Goal: Task Accomplishment & Management: Use online tool/utility

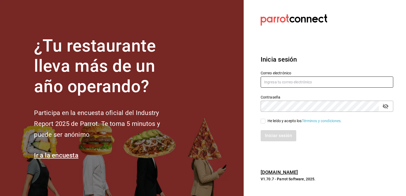
type input "[EMAIL_ADDRESS][DOMAIN_NAME]"
click at [262, 121] on input "He leído y acepto los Términos y condiciones." at bounding box center [262, 121] width 5 height 5
checkbox input "true"
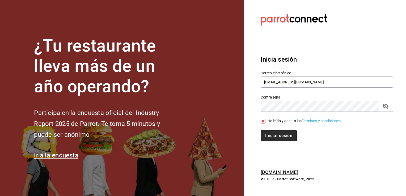
click at [269, 136] on button "Iniciar sesión" at bounding box center [278, 135] width 36 height 11
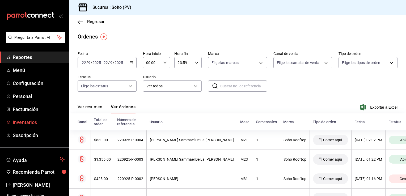
click at [27, 121] on span "Inventarios" at bounding box center [39, 122] width 52 height 7
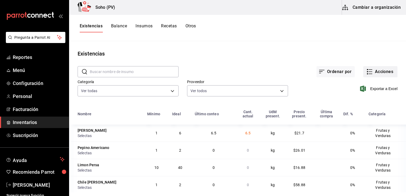
click at [375, 69] on button "Acciones" at bounding box center [380, 71] width 34 height 11
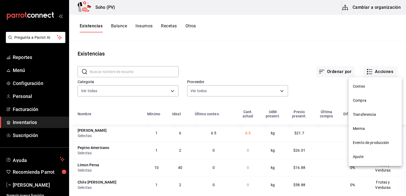
click at [363, 101] on span "Compra" at bounding box center [375, 101] width 45 height 6
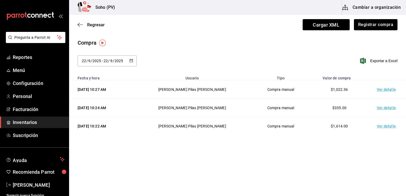
click at [383, 90] on td "Ver detalle" at bounding box center [387, 89] width 37 height 18
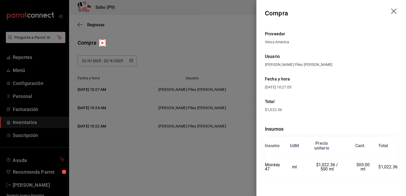
scroll to position [2, 0]
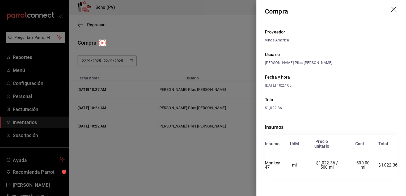
click at [245, 41] on div at bounding box center [203, 98] width 406 height 196
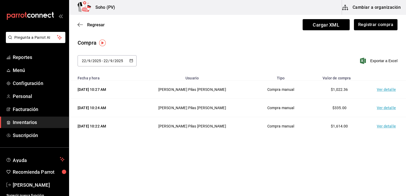
click at [384, 110] on td "Ver detalle" at bounding box center [387, 108] width 37 height 18
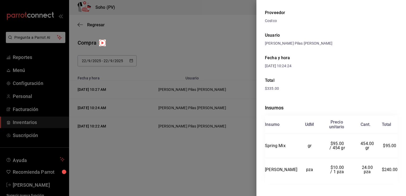
scroll to position [26, 0]
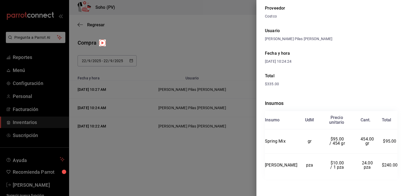
click at [226, 69] on div at bounding box center [203, 98] width 406 height 196
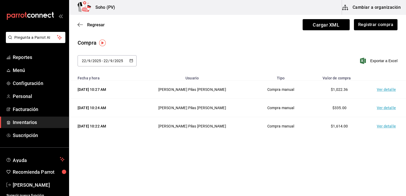
click at [388, 124] on td "Ver detalle" at bounding box center [387, 126] width 37 height 18
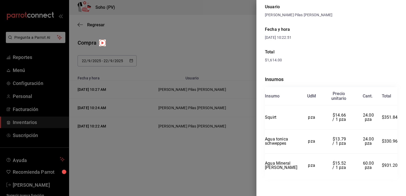
scroll to position [50, 0]
click at [204, 147] on div at bounding box center [203, 98] width 406 height 196
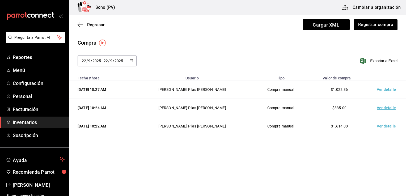
click at [132, 61] on icon "button" at bounding box center [131, 61] width 4 height 4
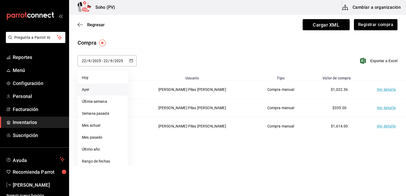
click at [93, 88] on li "Ayer" at bounding box center [103, 90] width 50 height 12
type input "[DATE]"
type input "21"
type input "[DATE]"
type input "21"
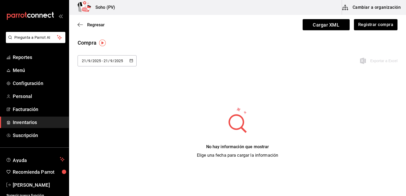
click at [130, 61] on icon "button" at bounding box center [131, 61] width 4 height 4
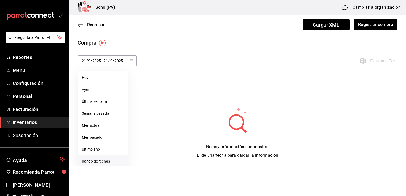
click at [99, 161] on li "Rango de fechas" at bounding box center [103, 161] width 50 height 12
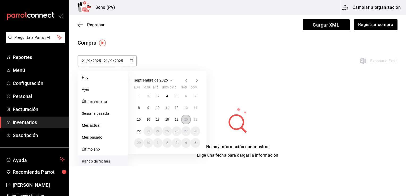
click at [182, 118] on button "20" at bounding box center [185, 120] width 9 height 10
type input "[DATE]"
type input "20"
type input "[DATE]"
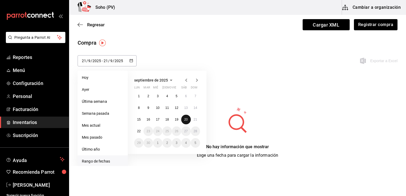
type input "20"
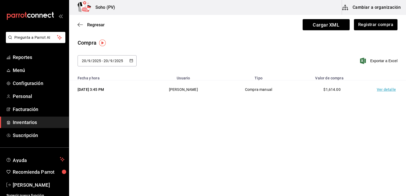
click at [383, 89] on td "Ver detalle" at bounding box center [387, 89] width 37 height 18
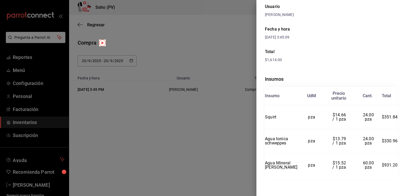
click at [229, 56] on div at bounding box center [203, 98] width 406 height 196
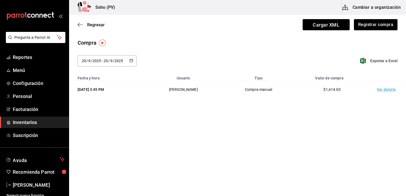
click at [131, 59] on icon "button" at bounding box center [131, 61] width 4 height 4
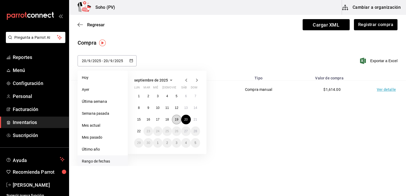
click at [175, 121] on abbr "19" at bounding box center [176, 120] width 3 height 4
type input "[DATE]"
type input "19"
type input "[DATE]"
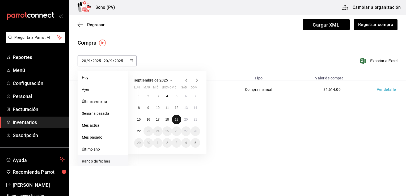
type input "19"
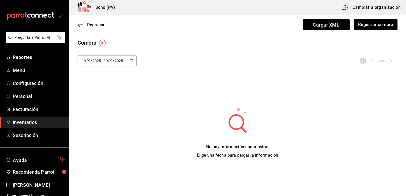
click at [132, 61] on icon "button" at bounding box center [131, 61] width 4 height 4
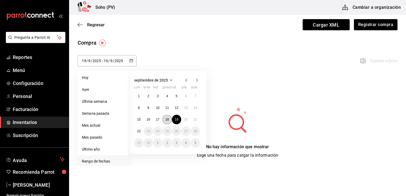
click at [165, 118] on abbr "18" at bounding box center [166, 120] width 3 height 4
type input "[DATE]"
type input "18"
type input "[DATE]"
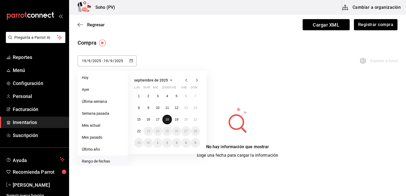
type input "18"
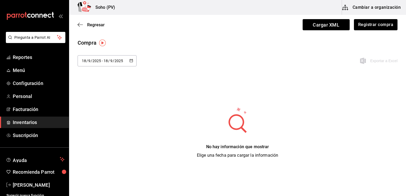
click at [131, 61] on icon "button" at bounding box center [131, 61] width 4 height 4
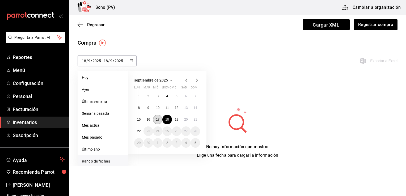
click at [155, 119] on button "17" at bounding box center [157, 120] width 9 height 10
type input "[DATE]"
type input "17"
type input "[DATE]"
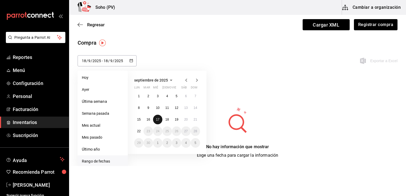
type input "17"
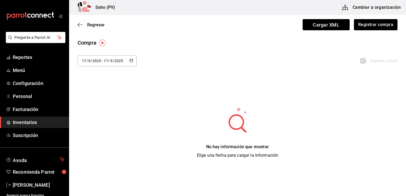
click at [128, 61] on div "[DATE] [DATE] - [DATE] [DATE]" at bounding box center [107, 60] width 59 height 11
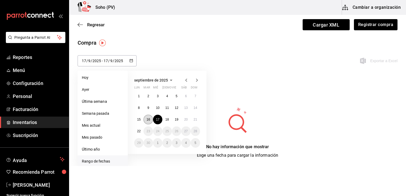
click at [148, 117] on button "16" at bounding box center [147, 120] width 9 height 10
type input "[DATE]"
type input "16"
type input "[DATE]"
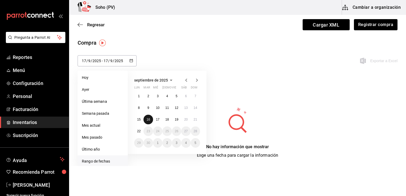
type input "16"
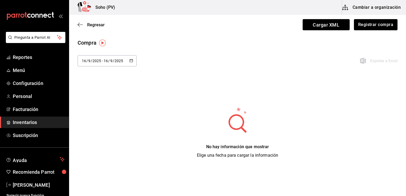
click at [131, 59] on \(Stroke\) "button" at bounding box center [131, 60] width 3 height 3
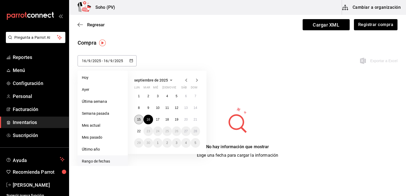
click at [140, 118] on abbr "15" at bounding box center [138, 120] width 3 height 4
type input "[DATE]"
type input "15"
type input "[DATE]"
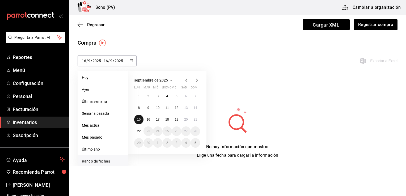
type input "15"
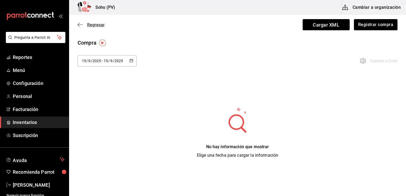
click at [100, 23] on span "Regresar" at bounding box center [96, 24] width 18 height 5
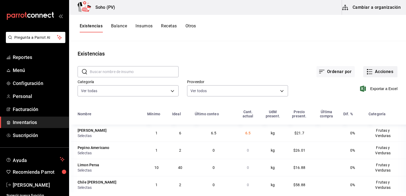
click at [371, 71] on button "Acciones" at bounding box center [380, 71] width 34 height 11
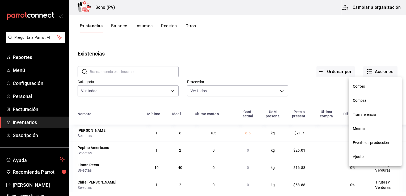
click at [366, 102] on span "Compra" at bounding box center [375, 101] width 45 height 6
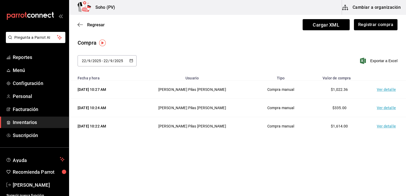
click at [382, 126] on td "Ver detalle" at bounding box center [387, 126] width 37 height 18
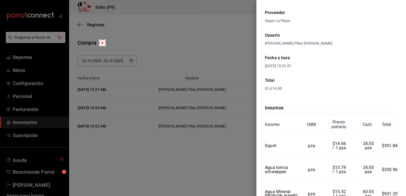
scroll to position [50, 0]
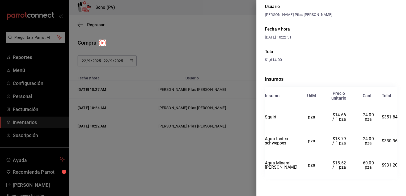
click at [217, 168] on div at bounding box center [203, 98] width 406 height 196
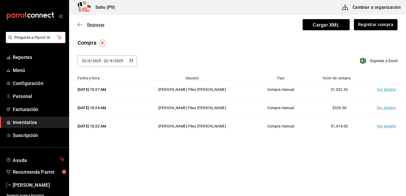
click at [95, 23] on span "Regresar" at bounding box center [96, 24] width 18 height 5
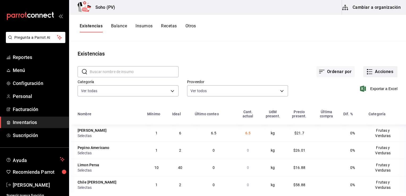
click at [366, 69] on icon "button" at bounding box center [369, 72] width 6 height 6
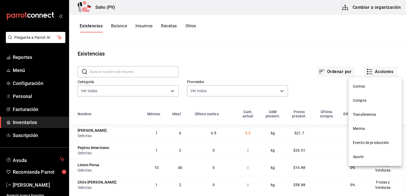
click at [365, 100] on span "Compra" at bounding box center [375, 101] width 45 height 6
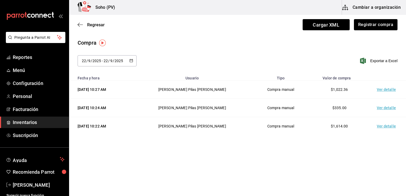
click at [383, 88] on td "Ver detalle" at bounding box center [387, 89] width 37 height 18
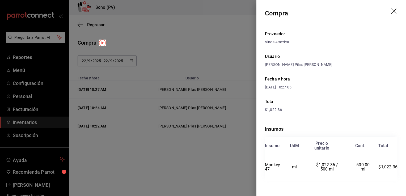
click at [228, 70] on div at bounding box center [203, 98] width 406 height 196
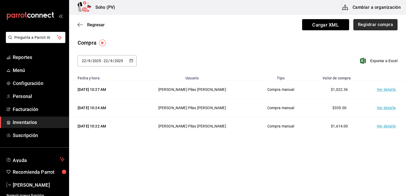
click at [368, 28] on button "Registrar compra" at bounding box center [375, 24] width 44 height 11
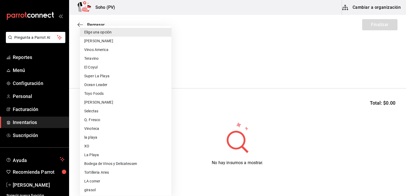
click at [145, 68] on body "Pregunta a Parrot AI Reportes Menú Configuración Personal Facturación Inventari…" at bounding box center [203, 83] width 406 height 166
click at [123, 75] on li "Super La Playa" at bounding box center [125, 76] width 91 height 9
type input "493b32a9-11dc-4e1a-a6c1-9034100ae70f"
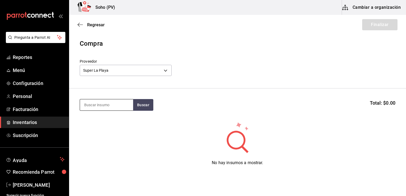
click at [118, 103] on input at bounding box center [106, 104] width 53 height 11
type input "COCA"
click at [148, 106] on button "Buscar" at bounding box center [143, 105] width 20 height 12
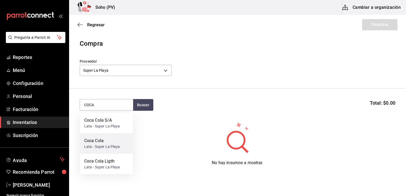
click at [91, 141] on div "Coca Cola" at bounding box center [102, 141] width 36 height 6
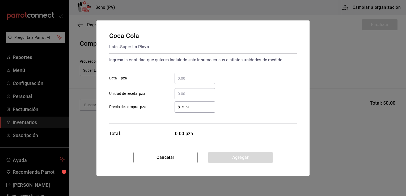
click at [184, 77] on input "​ Lata 1 pza" at bounding box center [194, 78] width 41 height 6
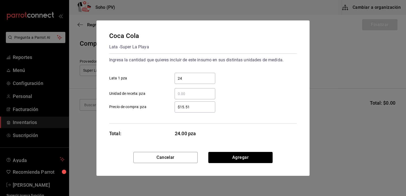
type input "24"
click at [151, 79] on label "24 ​ Lata 1 pza" at bounding box center [162, 78] width 106 height 11
click at [174, 79] on input "24" at bounding box center [194, 78] width 41 height 6
click at [193, 108] on input "$15.51" at bounding box center [194, 107] width 41 height 6
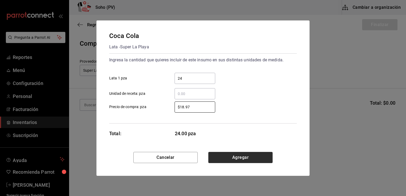
type input "$18.97"
click at [232, 156] on button "Agregar" at bounding box center [240, 157] width 64 height 11
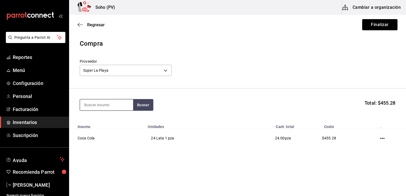
click at [107, 102] on input at bounding box center [106, 104] width 53 height 11
type input "COCA"
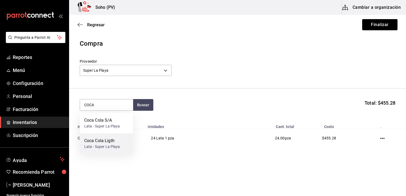
click at [104, 145] on div "Lata - Super La Playa" at bounding box center [102, 147] width 36 height 6
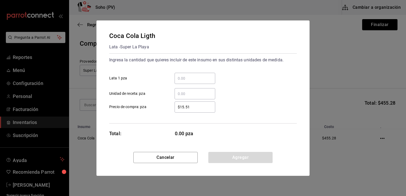
click at [183, 78] on input "​ Lata 1 pza" at bounding box center [194, 78] width 41 height 6
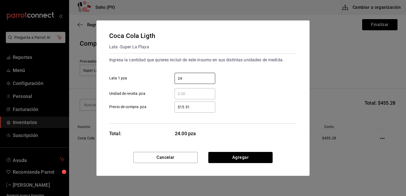
type input "24"
click at [239, 74] on div "24 ​ Lata 1 pza" at bounding box center [201, 76] width 192 height 15
click at [198, 104] on input "$15.51" at bounding box center [194, 107] width 41 height 6
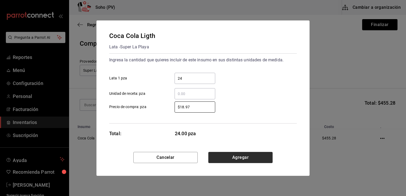
type input "$18.97"
click at [238, 154] on button "Agregar" at bounding box center [240, 157] width 64 height 11
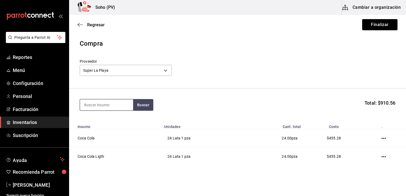
click at [117, 108] on input at bounding box center [106, 104] width 53 height 11
type input "[PERSON_NAME]"
click at [139, 104] on button "Buscar" at bounding box center [143, 105] width 20 height 12
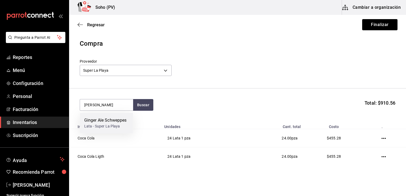
click at [113, 118] on div "Ginger Ale Schweppes" at bounding box center [105, 120] width 42 height 6
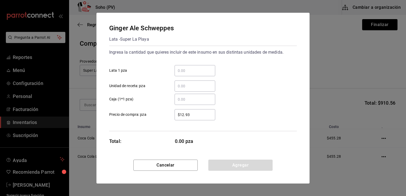
click at [190, 70] on input "​ Lata 1 pza" at bounding box center [194, 70] width 41 height 6
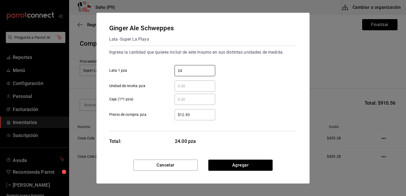
type input "24"
click at [180, 102] on input "​ Caja (1*1 pza)" at bounding box center [194, 99] width 41 height 6
click at [200, 115] on input "$12.93" at bounding box center [194, 115] width 41 height 6
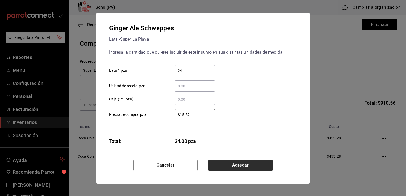
type input "$15.52"
click at [237, 165] on button "Agregar" at bounding box center [240, 165] width 64 height 11
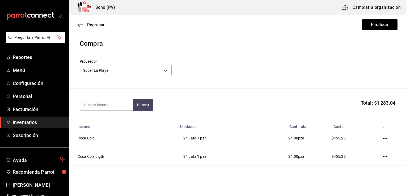
click at [246, 104] on div "Buscar Total: $1,283.04" at bounding box center [237, 105] width 315 height 12
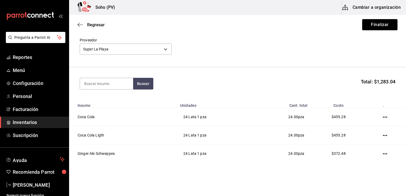
scroll to position [32, 0]
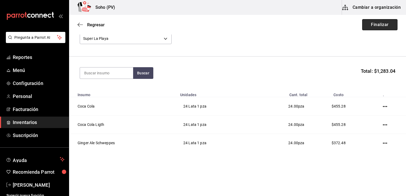
click at [367, 25] on button "Finalizar" at bounding box center [379, 24] width 35 height 11
